Goal: Navigation & Orientation: Understand site structure

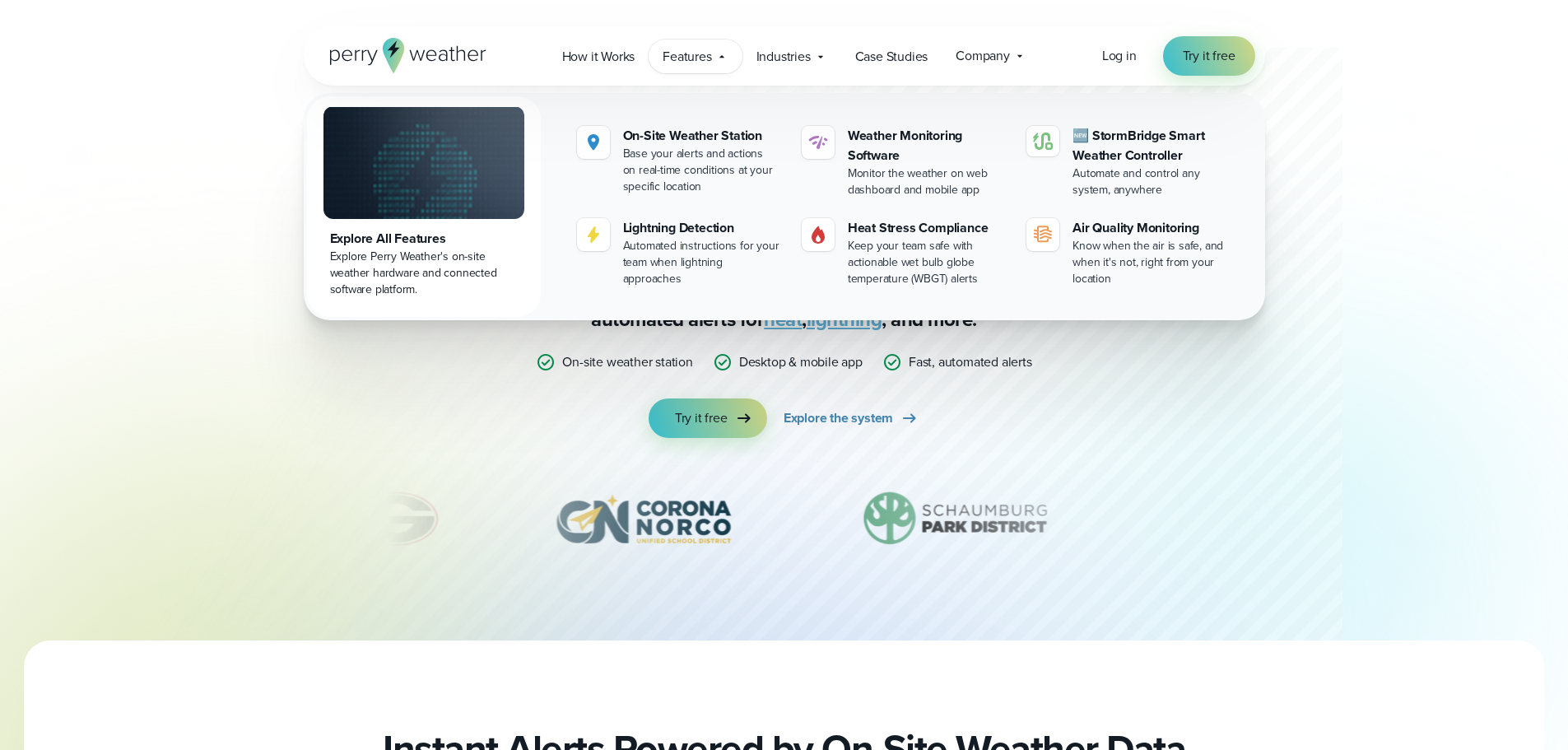
click at [1265, 366] on div at bounding box center [750, 320] width 1185 height 640
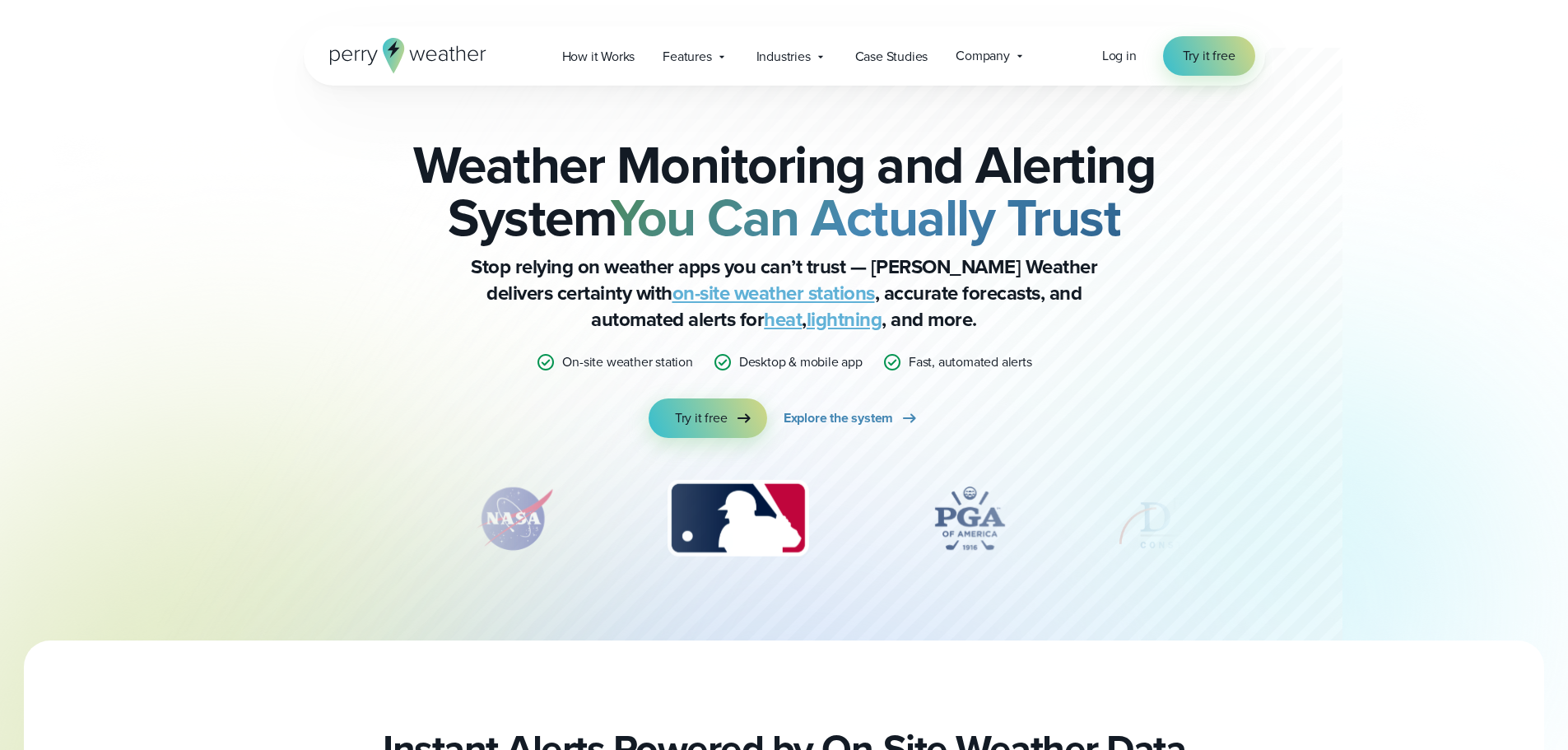
click at [392, 48] on icon at bounding box center [393, 49] width 12 height 17
